Goal: Transaction & Acquisition: Purchase product/service

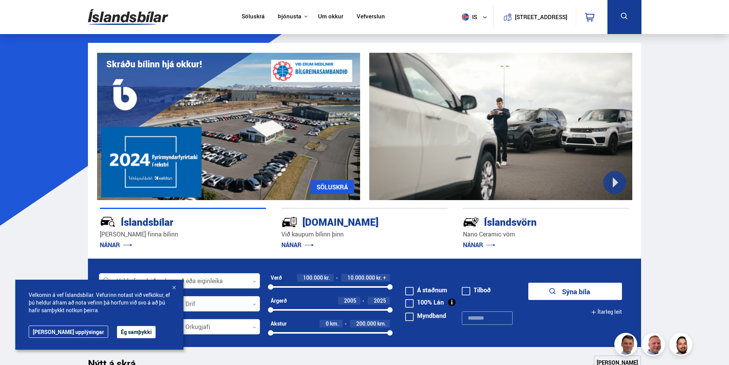
click at [117, 329] on button "Ég samþykki" at bounding box center [136, 332] width 39 height 12
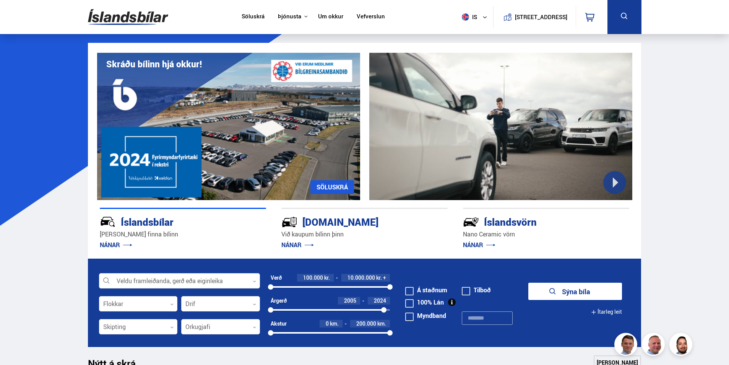
drag, startPoint x: 389, startPoint y: 310, endPoint x: 384, endPoint y: 310, distance: 5.7
click at [384, 310] on div at bounding box center [383, 309] width 5 height 5
click at [135, 300] on div at bounding box center [138, 303] width 79 height 15
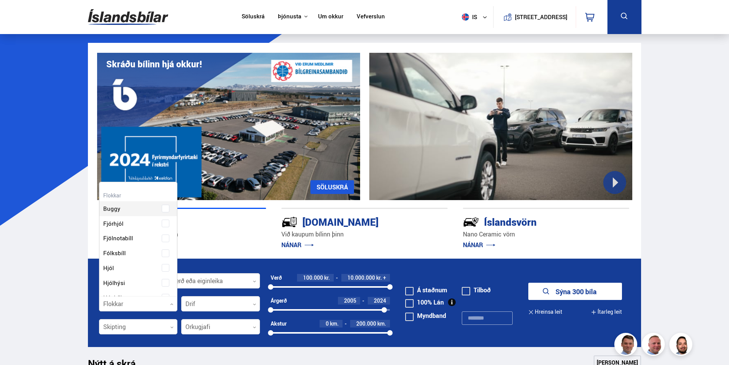
scroll to position [114, 76]
click at [163, 251] on div "Buggy Fjórhjól Fjölnotabíll Fólksbíll Hjól Hjólhýsi Húsbíll Jeppi Pallbíll Send…" at bounding box center [138, 329] width 78 height 278
click at [596, 291] on button "Sýna 179 bíla" at bounding box center [575, 290] width 94 height 17
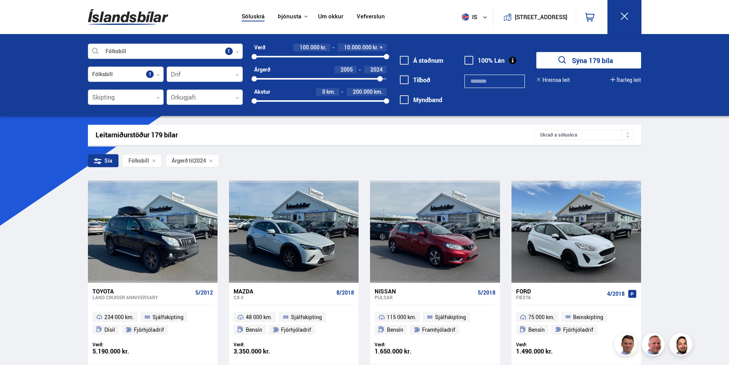
drag, startPoint x: 258, startPoint y: 78, endPoint x: 296, endPoint y: 78, distance: 38.6
click at [296, 78] on div "2005 2024" at bounding box center [320, 78] width 132 height 7
drag, startPoint x: 379, startPoint y: 77, endPoint x: 332, endPoint y: 78, distance: 47.4
click at [334, 78] on div at bounding box center [336, 78] width 5 height 5
drag, startPoint x: 289, startPoint y: 78, endPoint x: 238, endPoint y: 79, distance: 50.8
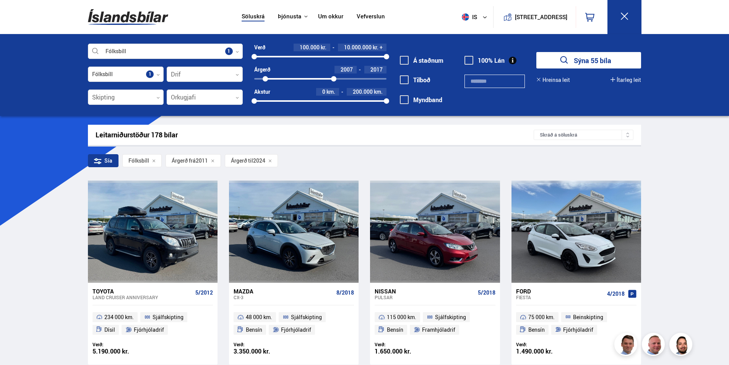
click at [238, 79] on div "Fólksbíll Veldu framleiðanda, gerð eða eiginleika 1 Fólksbíll Flokkar 1 Drif 0 …" at bounding box center [365, 79] width 566 height 70
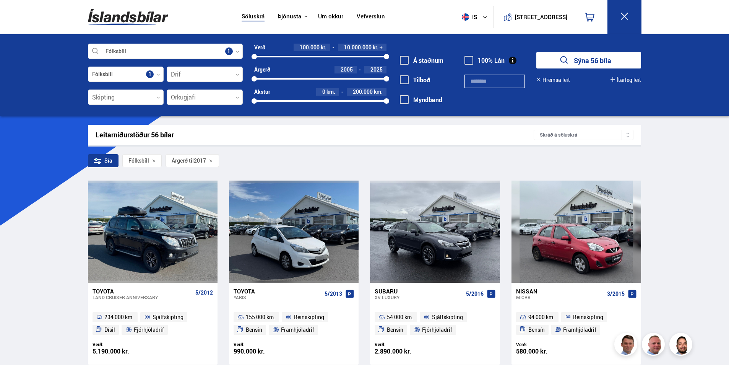
drag, startPoint x: 334, startPoint y: 78, endPoint x: 393, endPoint y: 77, distance: 58.5
click at [393, 77] on div "Fólksbíll Veldu framleiðanda, gerð eða eiginleika 1 Fólksbíll Flokkar 1 Drif 0 …" at bounding box center [365, 79] width 566 height 70
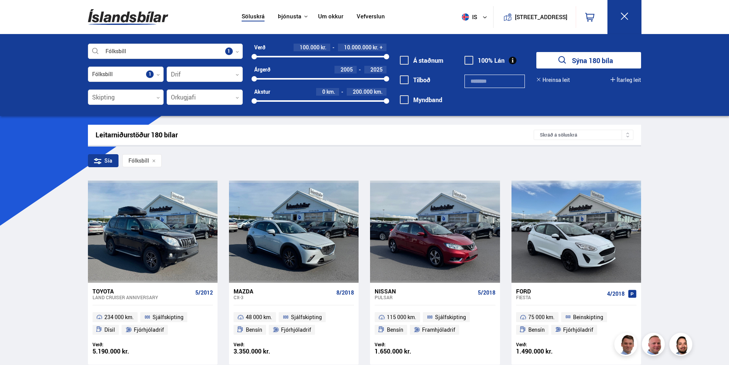
click at [576, 59] on button "Sýna 180 bíla" at bounding box center [588, 60] width 105 height 16
click at [598, 59] on button "Sýna 180 bíla" at bounding box center [588, 60] width 105 height 16
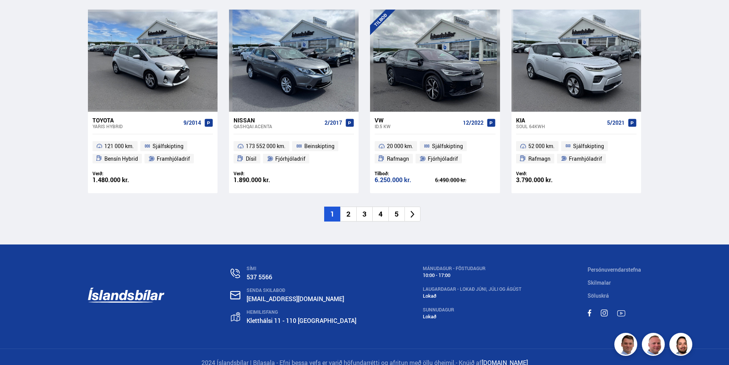
scroll to position [1157, 0]
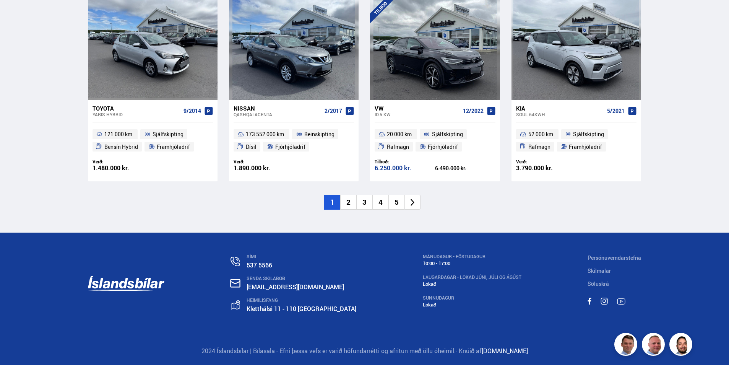
click at [346, 199] on li "2" at bounding box center [348, 202] width 16 height 15
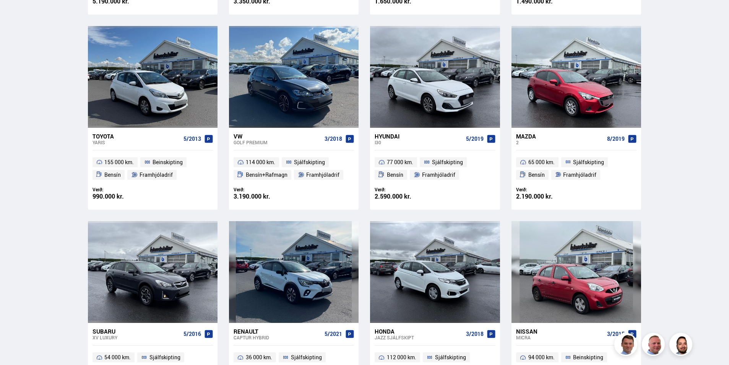
scroll to position [109, 0]
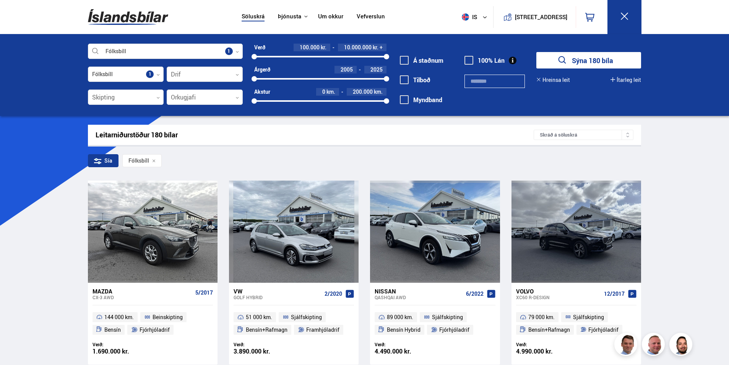
click at [211, 75] on div at bounding box center [205, 74] width 76 height 15
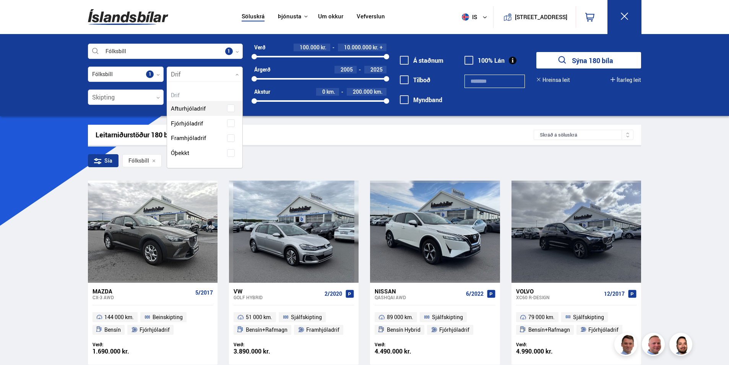
scroll to position [86, 75]
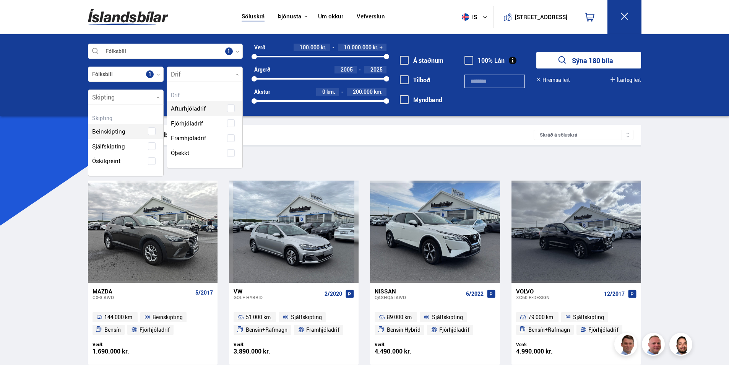
click at [143, 96] on div at bounding box center [126, 97] width 76 height 15
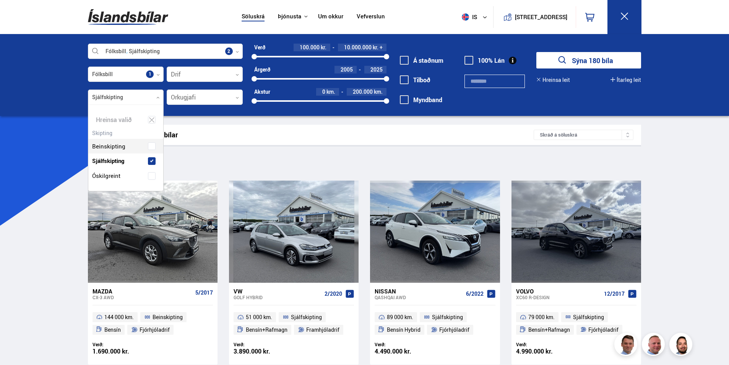
click at [152, 144] on div "Beinskipting Sjálfskipting Óskilgreint" at bounding box center [125, 155] width 75 height 56
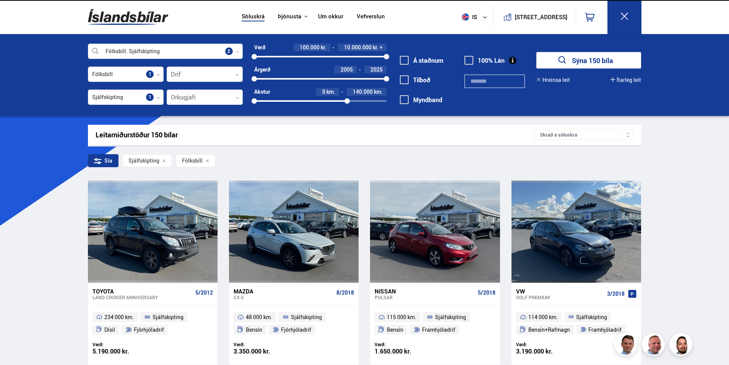
drag, startPoint x: 386, startPoint y: 99, endPoint x: 314, endPoint y: 98, distance: 71.1
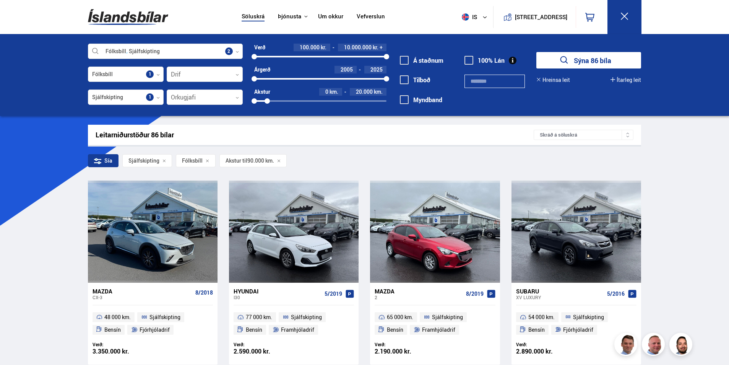
drag, startPoint x: 316, startPoint y: 101, endPoint x: 267, endPoint y: 99, distance: 48.6
click at [267, 99] on div at bounding box center [266, 100] width 5 height 5
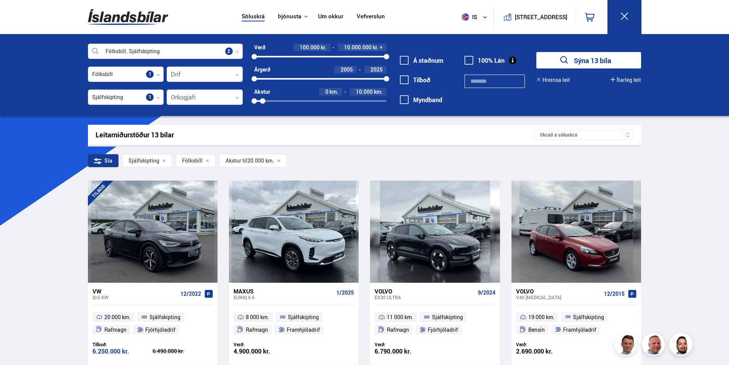
drag, startPoint x: 267, startPoint y: 99, endPoint x: 263, endPoint y: 99, distance: 4.6
click at [263, 99] on div at bounding box center [262, 100] width 5 height 5
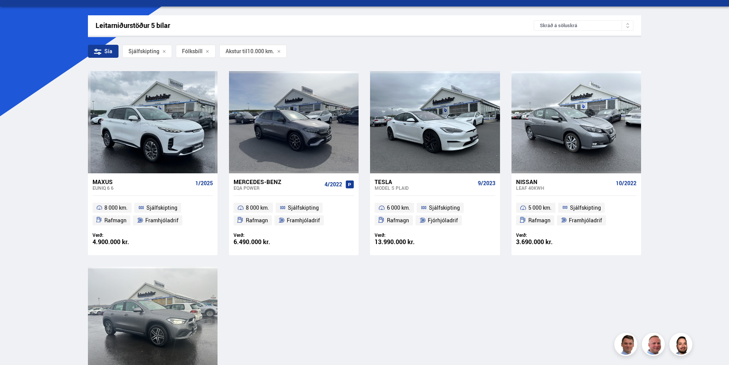
scroll to position [153, 0]
